Goal: Task Accomplishment & Management: Use online tool/utility

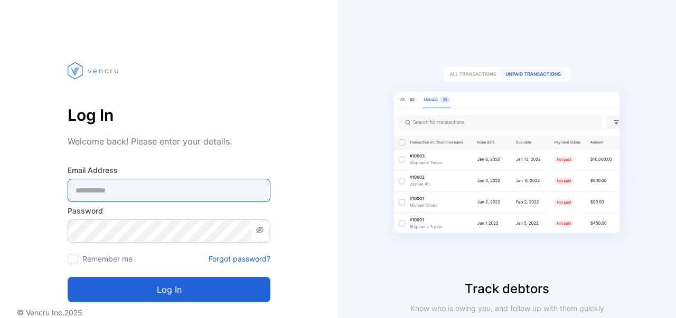
click at [141, 198] on Address-inputemail "email" at bounding box center [169, 190] width 203 height 23
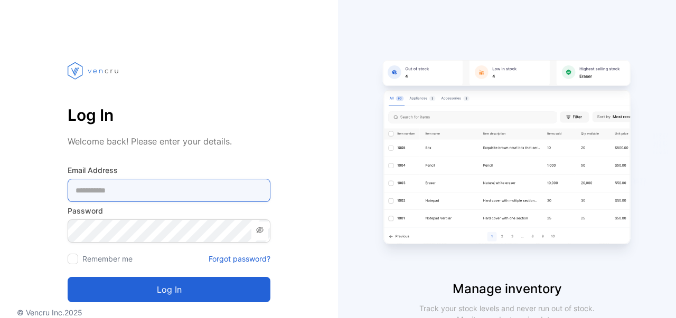
type Address-inputemail "**********"
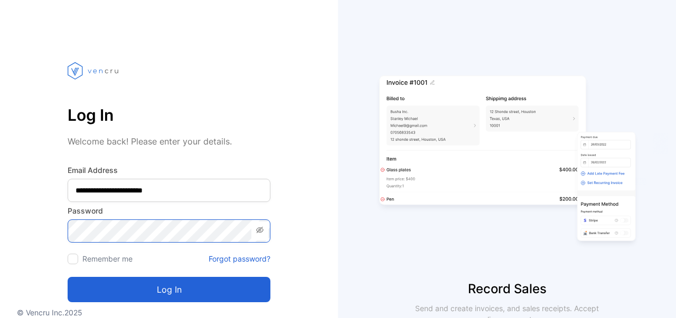
click at [68, 277] on button "Log in" at bounding box center [169, 289] width 203 height 25
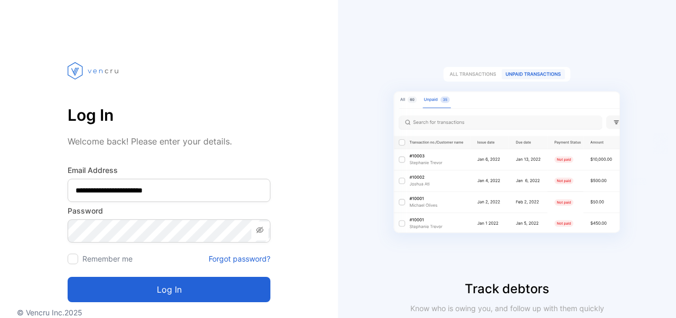
click at [169, 289] on button "Log in" at bounding box center [169, 289] width 203 height 25
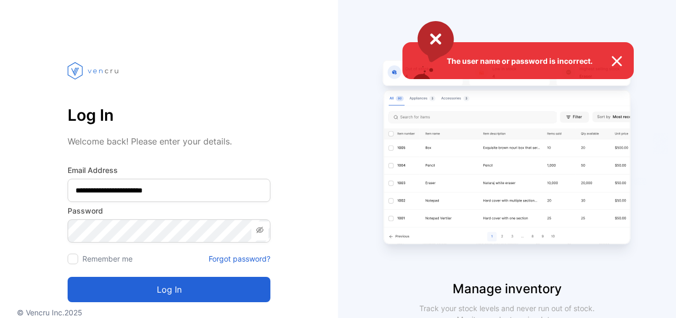
click at [166, 230] on div "The user name or password is incorrect." at bounding box center [338, 159] width 676 height 318
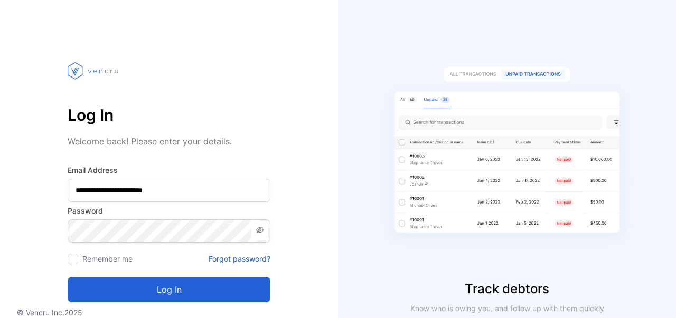
click at [174, 288] on button "Log in" at bounding box center [169, 289] width 203 height 25
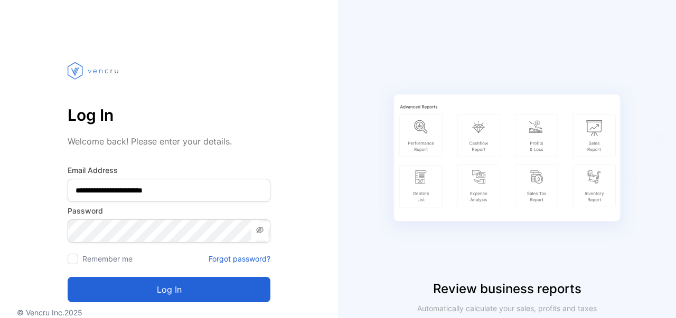
drag, startPoint x: 674, startPoint y: 2, endPoint x: 235, endPoint y: 268, distance: 513.3
click at [235, 268] on div "Log in" at bounding box center [169, 283] width 203 height 38
click at [472, 30] on div "Review business reports Automatically calculate your sales, profits and taxes" at bounding box center [507, 159] width 338 height 318
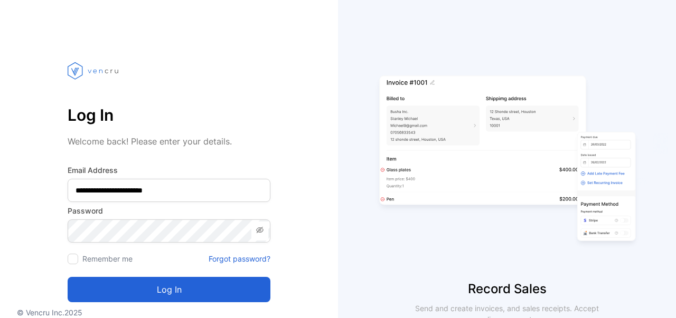
click at [260, 230] on icon at bounding box center [259, 230] width 7 height 6
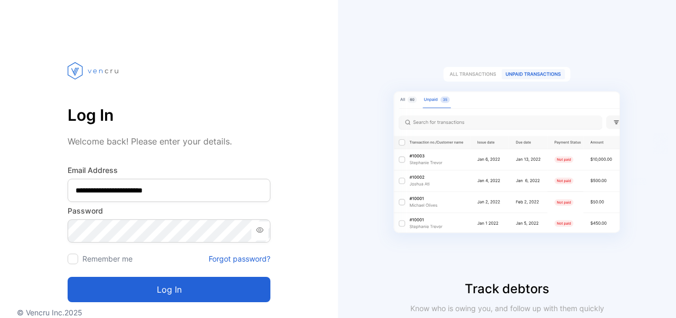
click at [260, 230] on icon at bounding box center [260, 230] width 8 height 8
click at [68, 277] on button "Log in" at bounding box center [169, 289] width 203 height 25
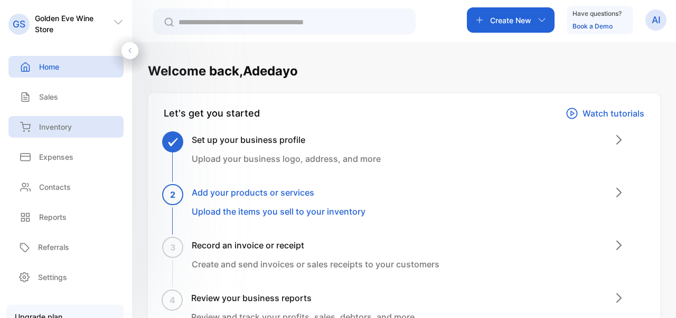
click at [57, 126] on p "Inventory" at bounding box center [55, 126] width 33 height 11
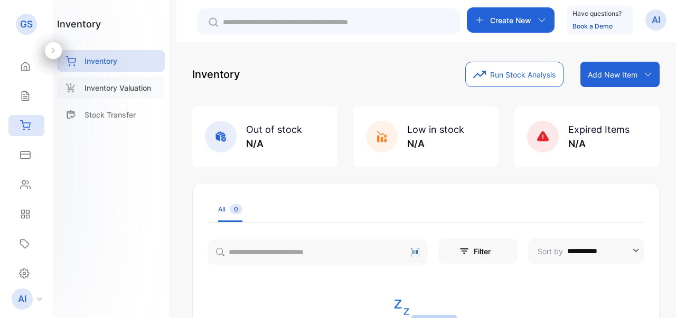
click at [77, 83] on div "Inventory Valuation" at bounding box center [111, 88] width 108 height 22
